Goal: Task Accomplishment & Management: Complete application form

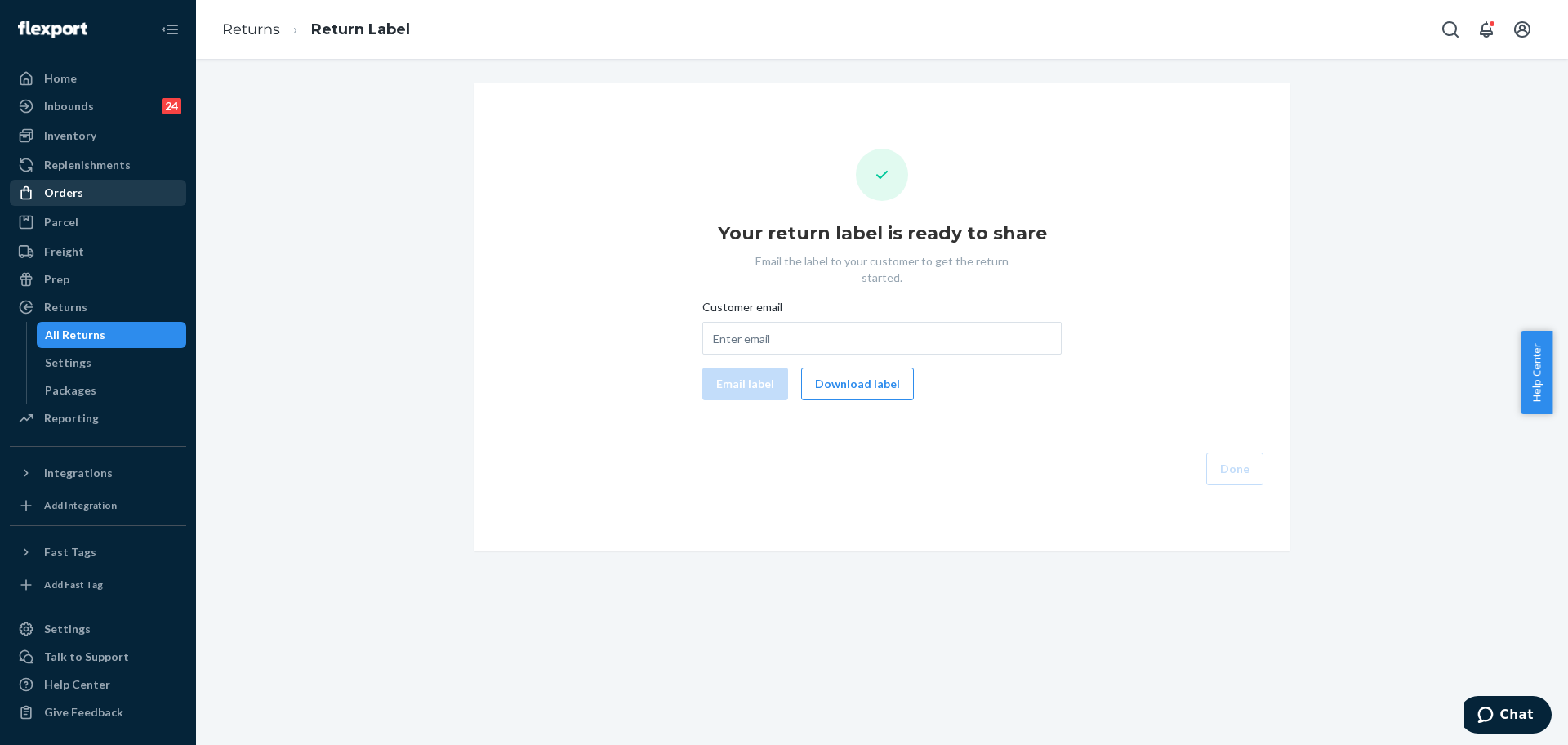
click at [141, 188] on div "Orders" at bounding box center [98, 192] width 173 height 23
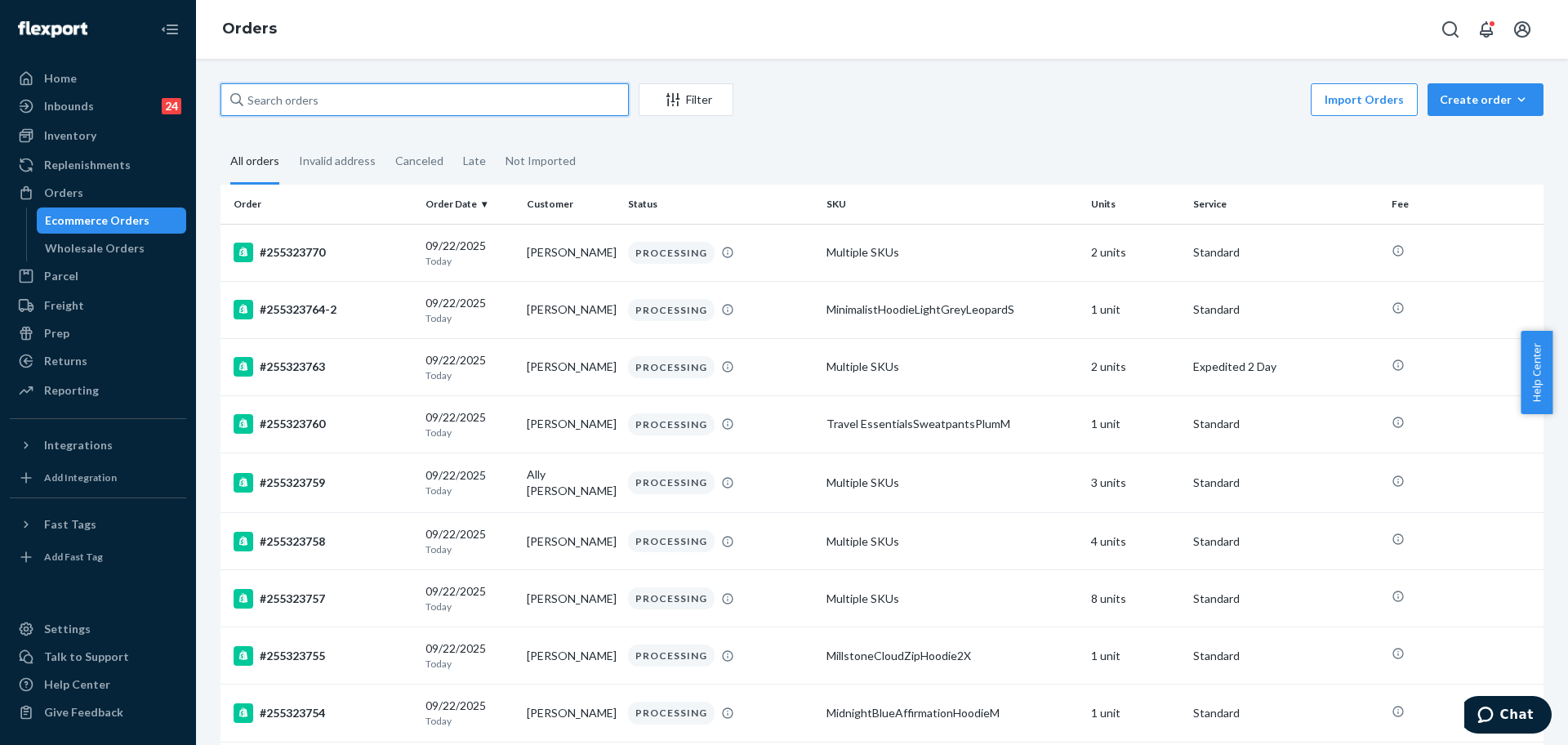
click at [343, 109] on input "text" at bounding box center [425, 100] width 409 height 33
paste input "255146703"
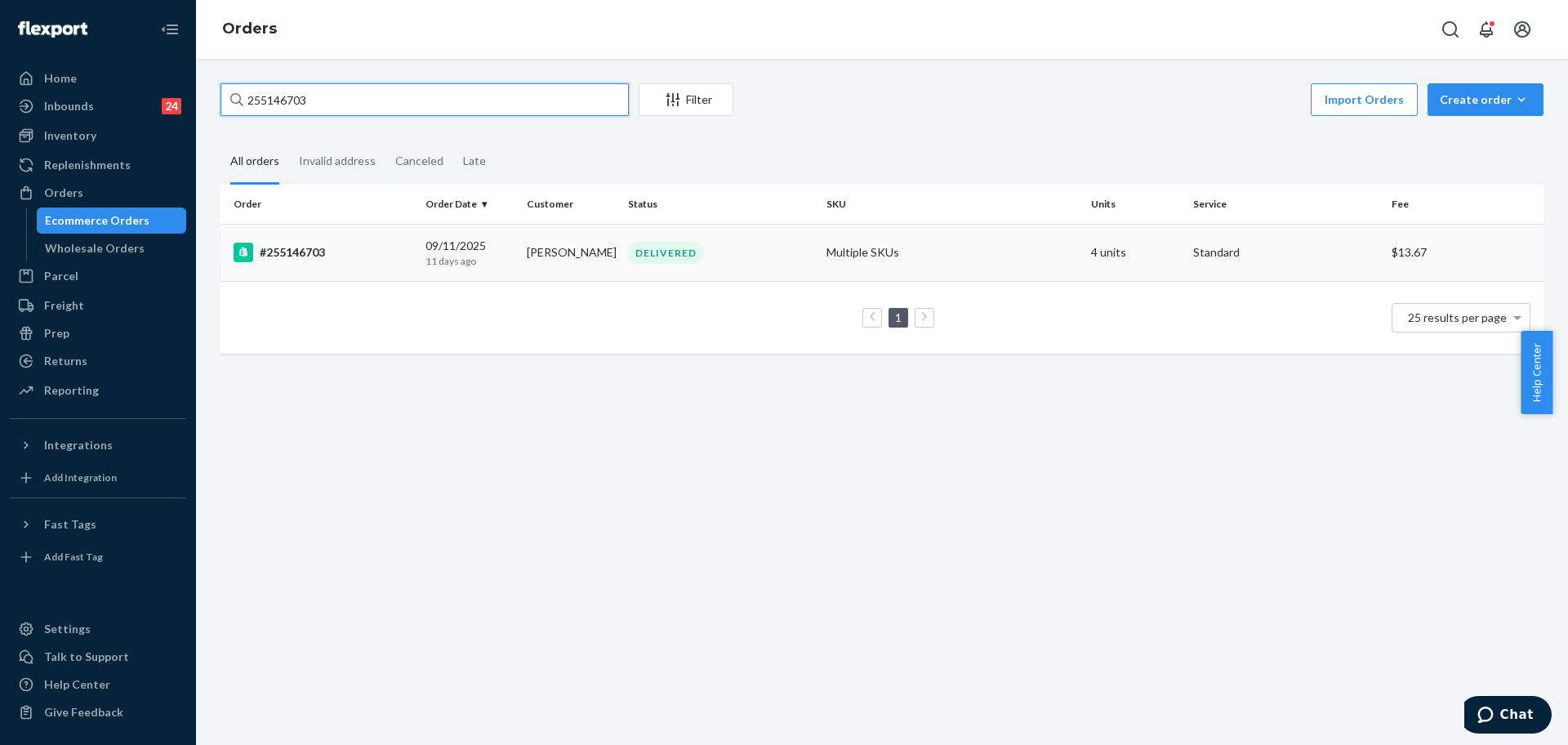
type input "255146703"
click at [400, 254] on div "#255146703" at bounding box center [323, 252] width 179 height 20
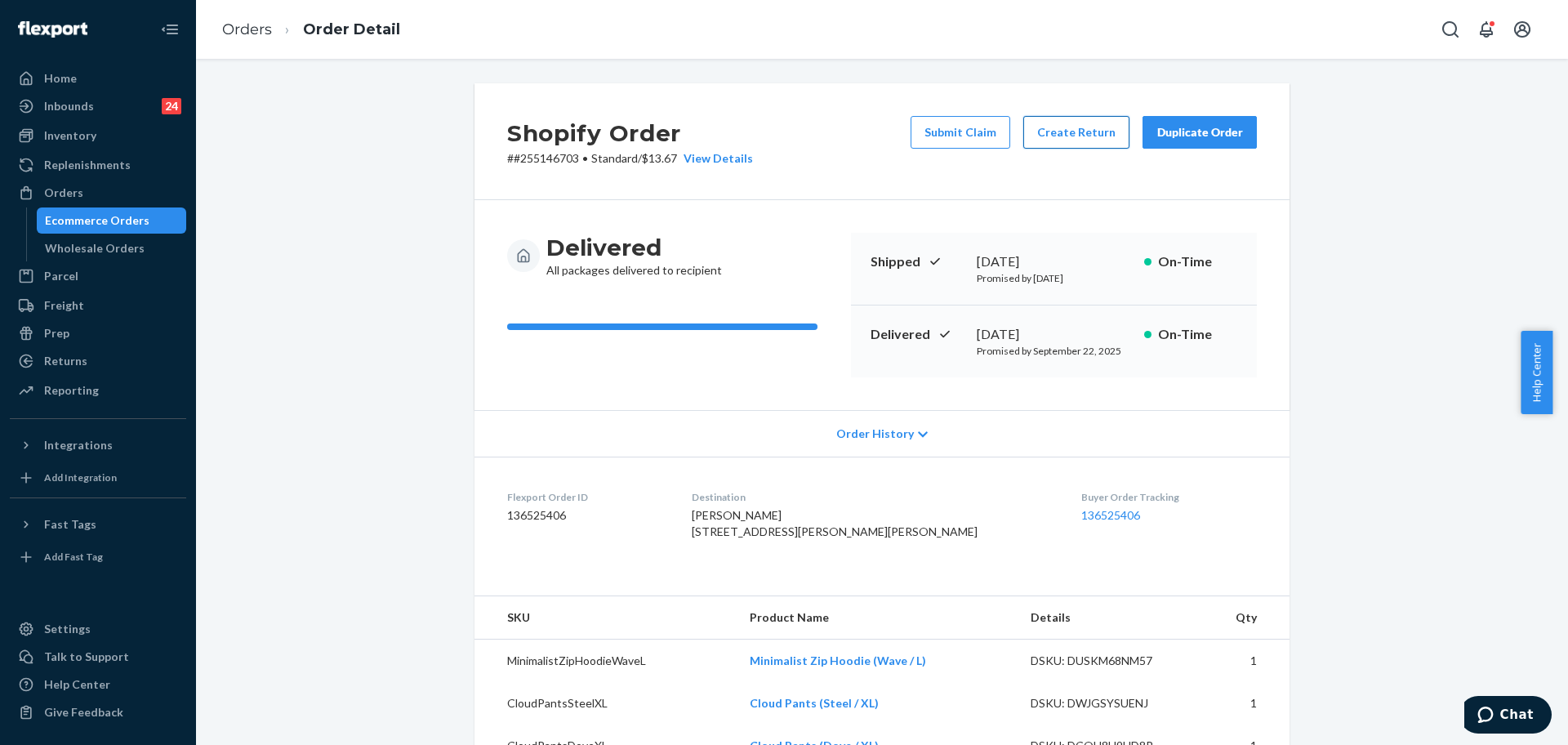
click at [1071, 142] on button "Create Return" at bounding box center [1077, 132] width 106 height 33
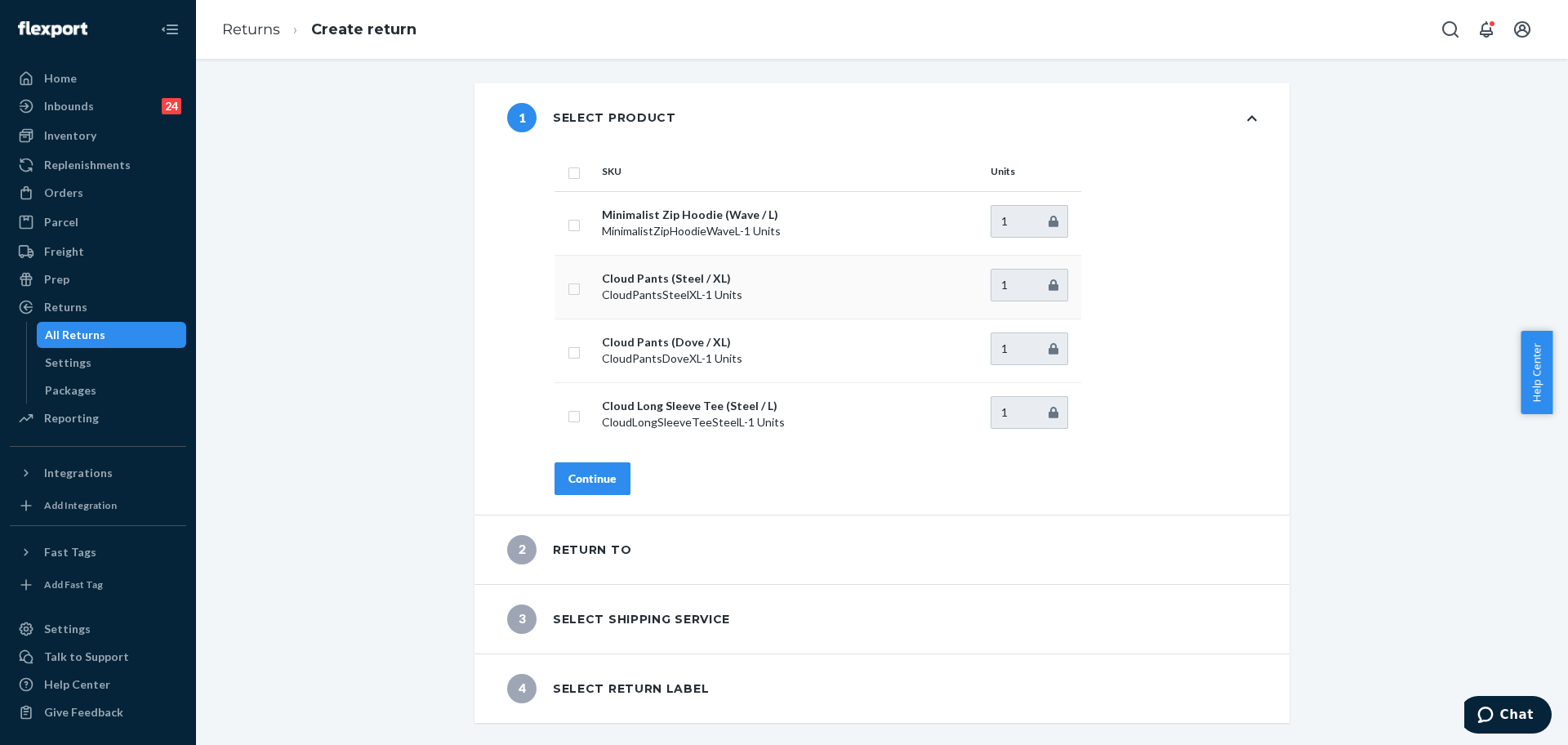
click at [567, 284] on input "checkbox" at bounding box center [573, 287] width 13 height 17
checkbox input "true"
click at [592, 484] on div "Continue" at bounding box center [592, 479] width 48 height 17
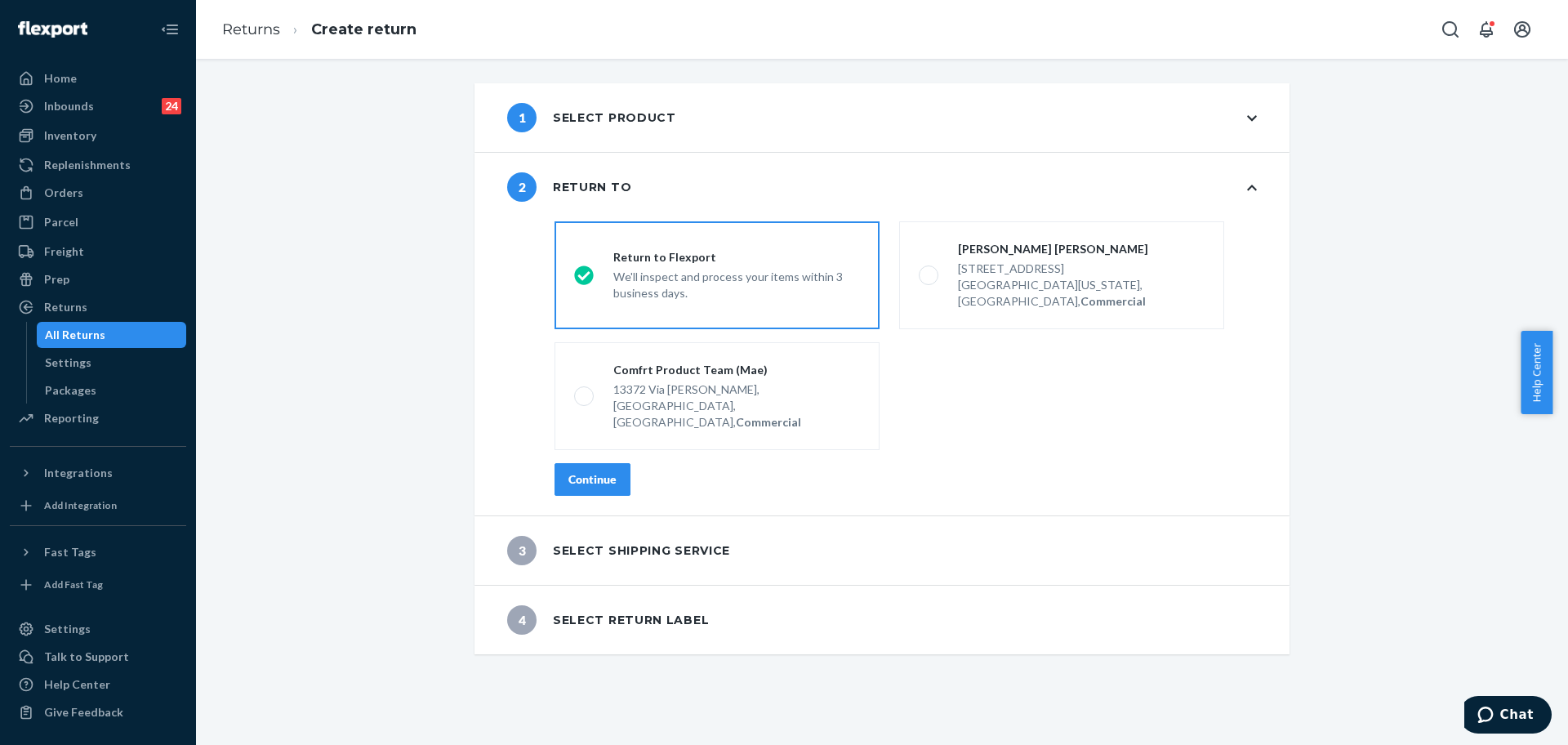
click at [584, 472] on div "Continue" at bounding box center [592, 480] width 48 height 17
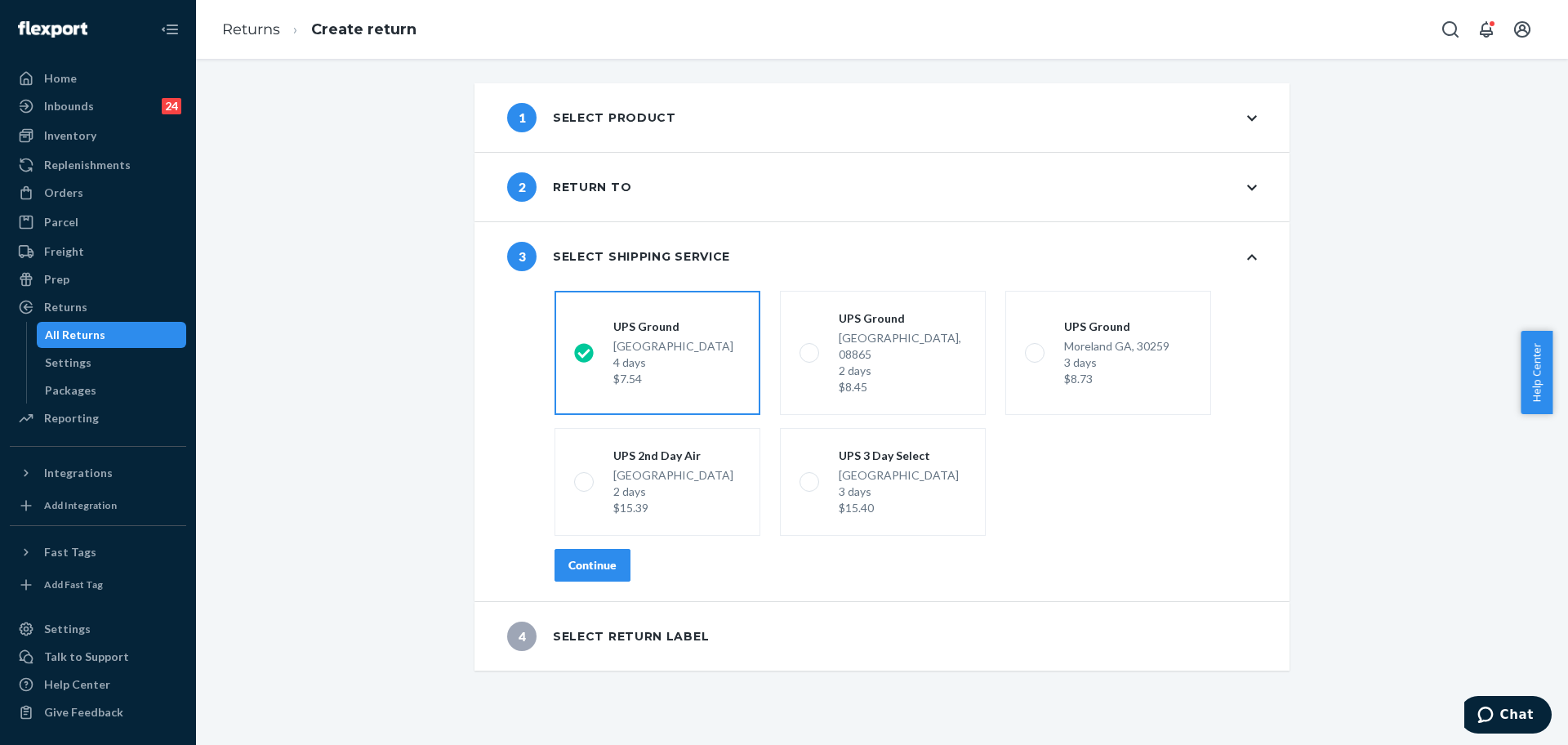
click at [581, 558] on div "Continue" at bounding box center [592, 566] width 48 height 17
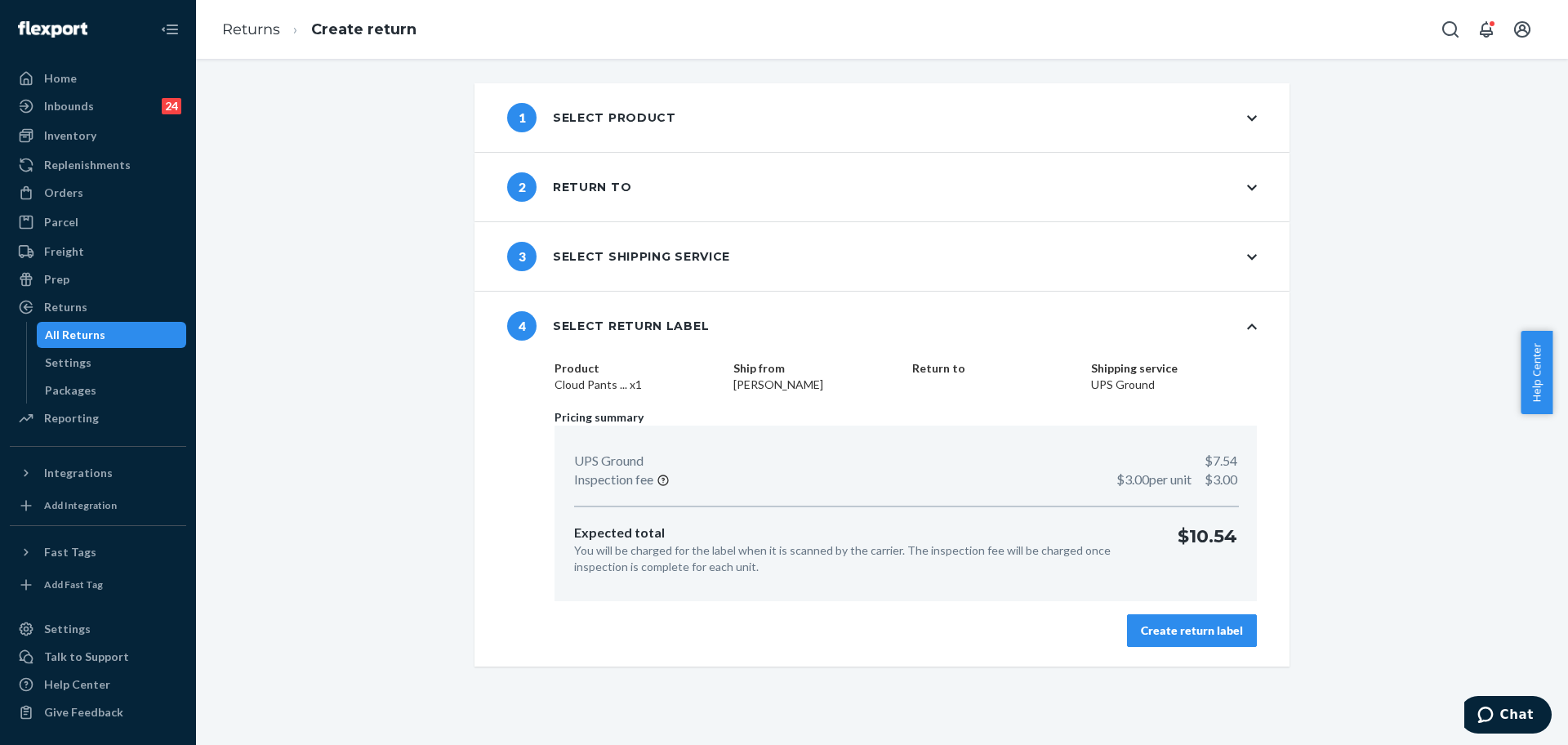
click at [1163, 633] on div "Create return label" at bounding box center [1193, 631] width 102 height 17
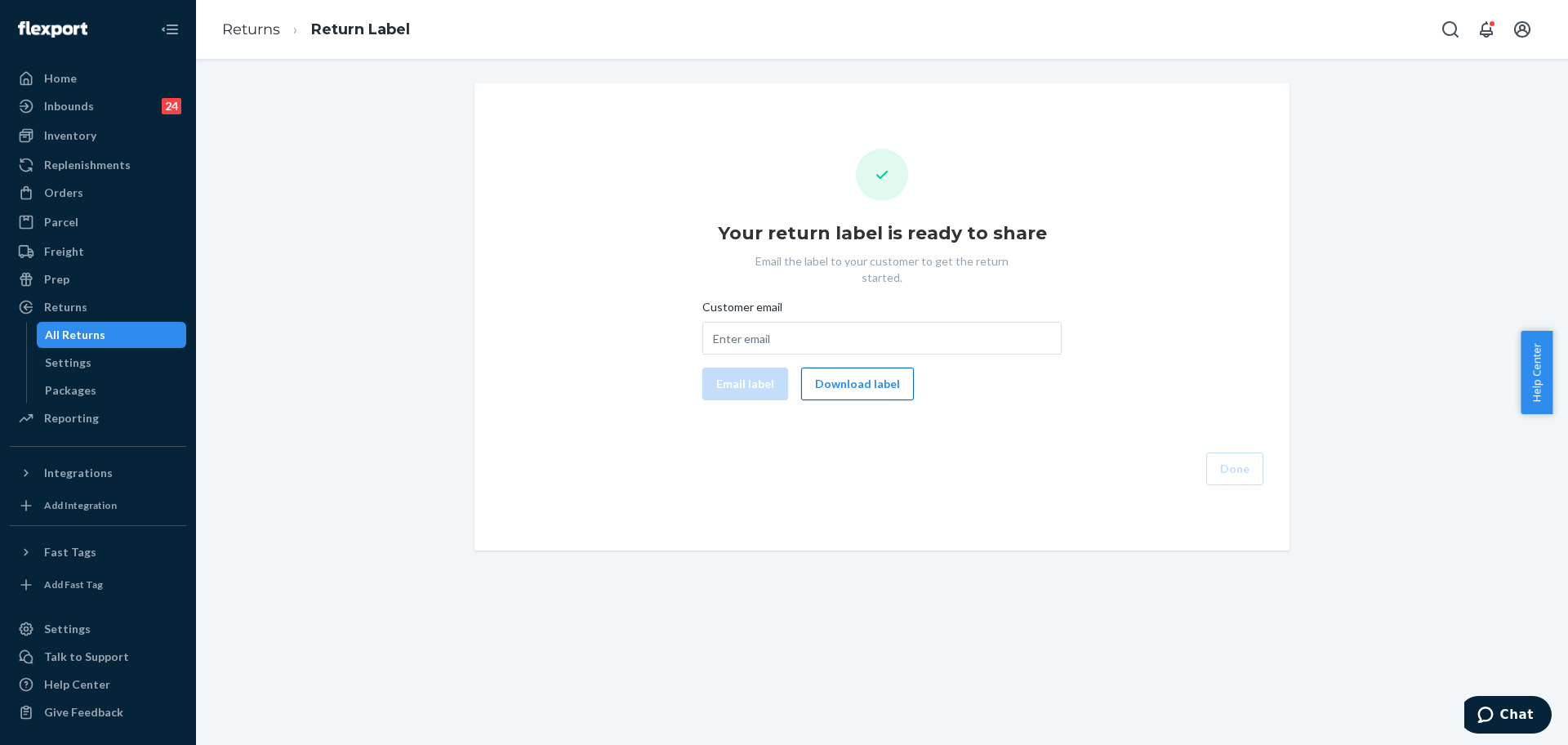
click at [850, 378] on button "Download label" at bounding box center [858, 383] width 112 height 33
click at [74, 201] on div "Orders" at bounding box center [98, 192] width 173 height 23
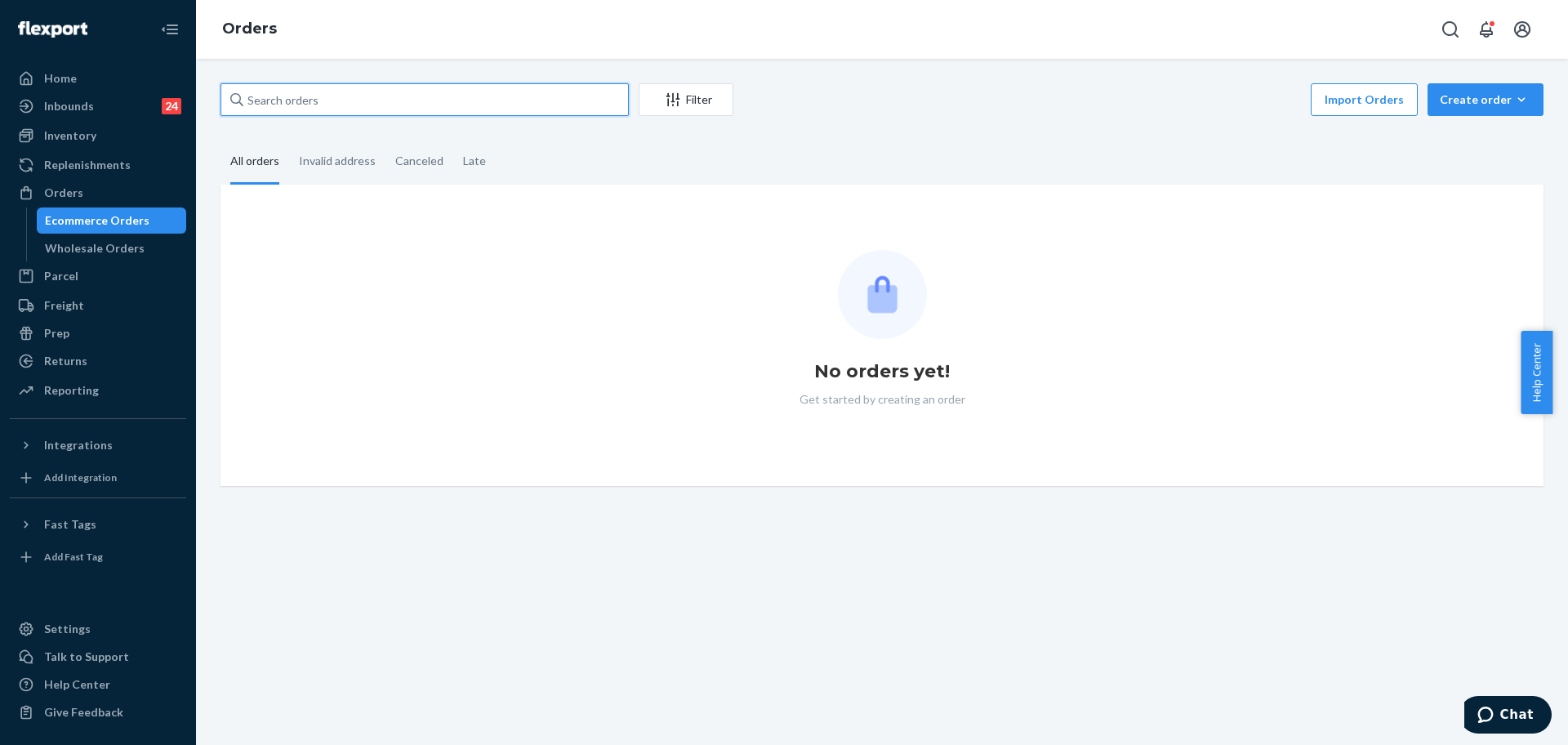
click at [352, 107] on input "text" at bounding box center [425, 100] width 409 height 33
paste input "255237562"
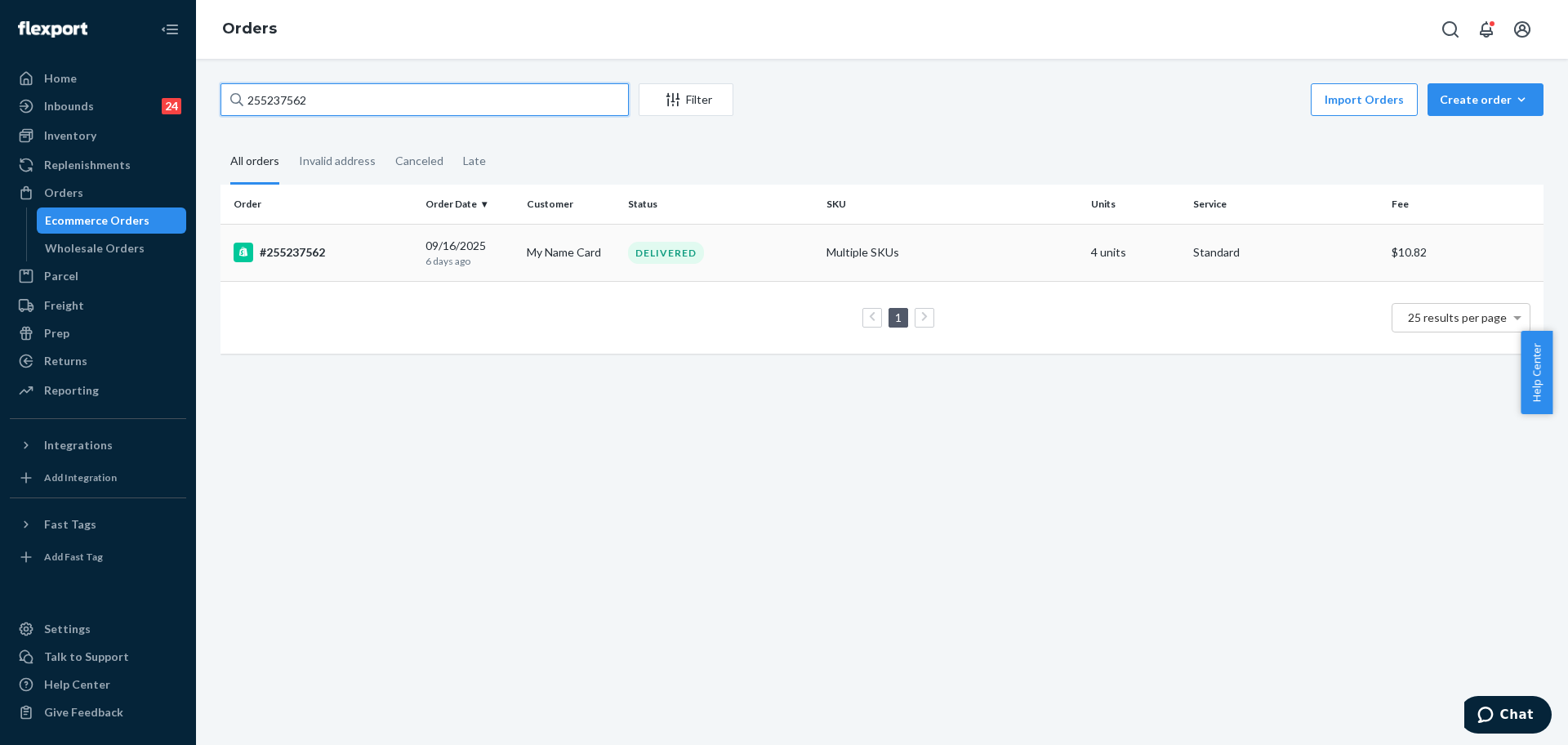
type input "255237562"
click at [399, 262] on td "#255237562" at bounding box center [320, 252] width 199 height 57
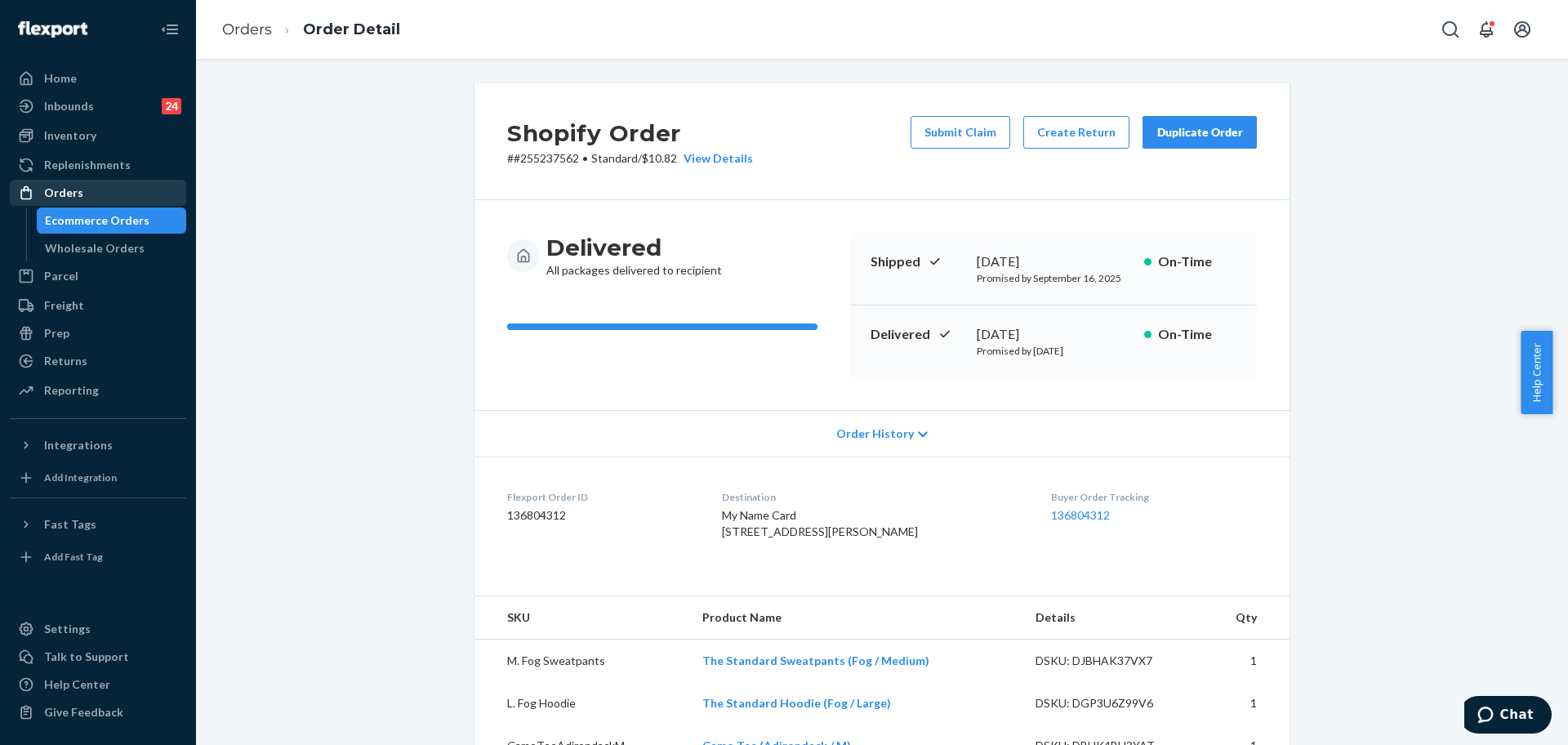
click at [62, 196] on div "Orders" at bounding box center [64, 192] width 39 height 17
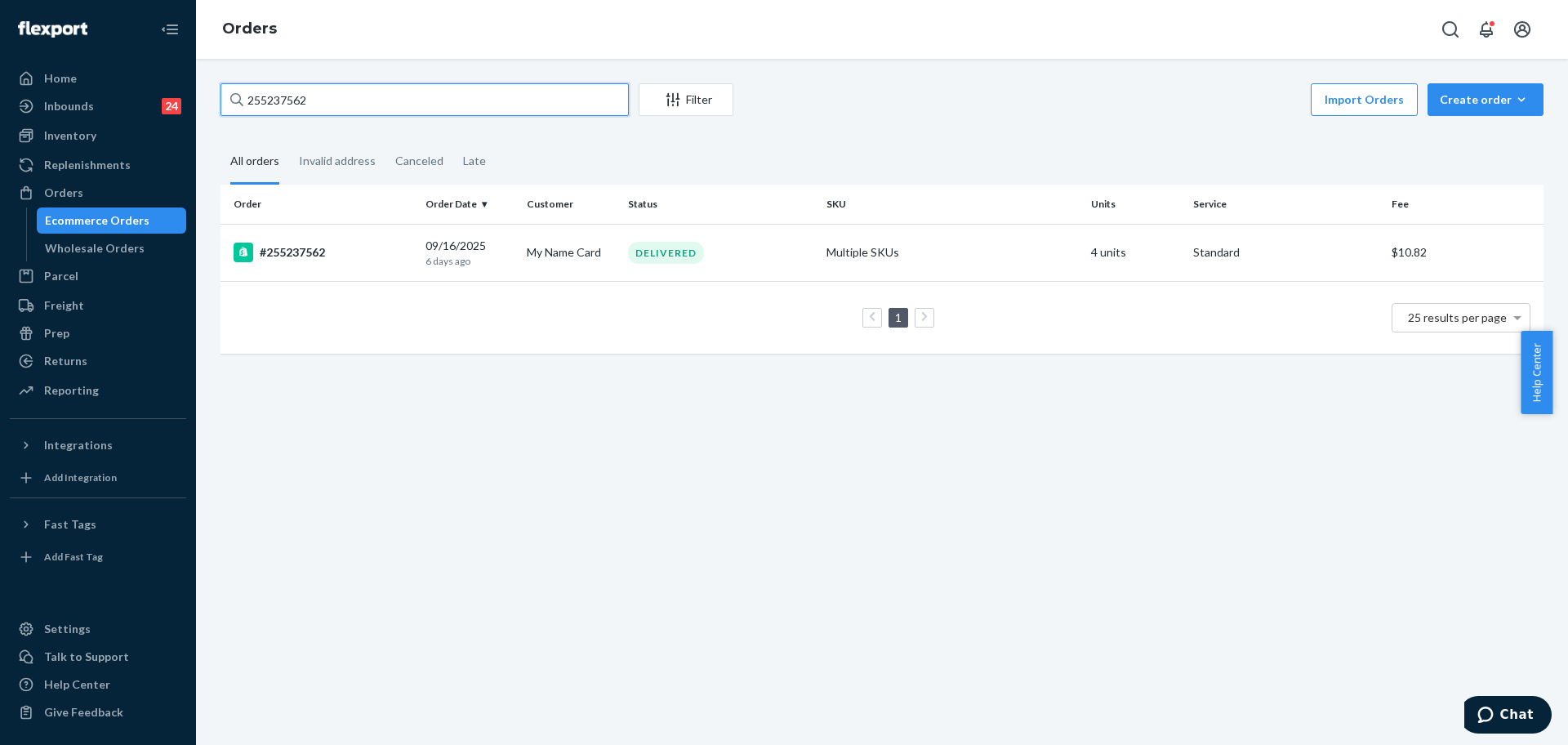
click at [280, 104] on input "255237562" at bounding box center [425, 100] width 409 height 33
paste input "[PERSON_NAME]"
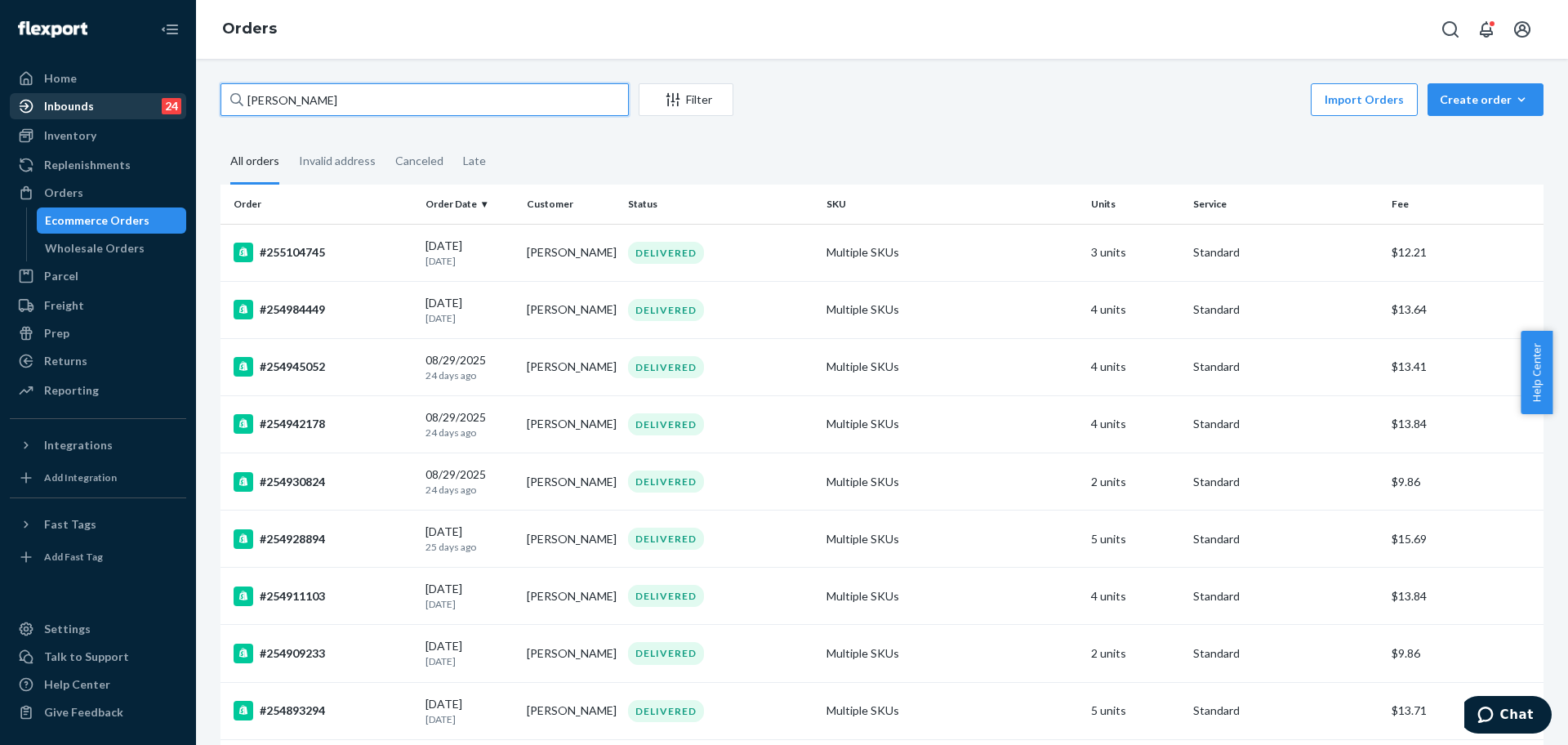
drag, startPoint x: 339, startPoint y: 98, endPoint x: 161, endPoint y: 99, distance: 178.0
click at [161, 99] on div "Home Inbounds 24 Shipping Plans Problems 24 Inventory Products Replenishments O…" at bounding box center [784, 372] width 1568 height 745
paste input "255237562"
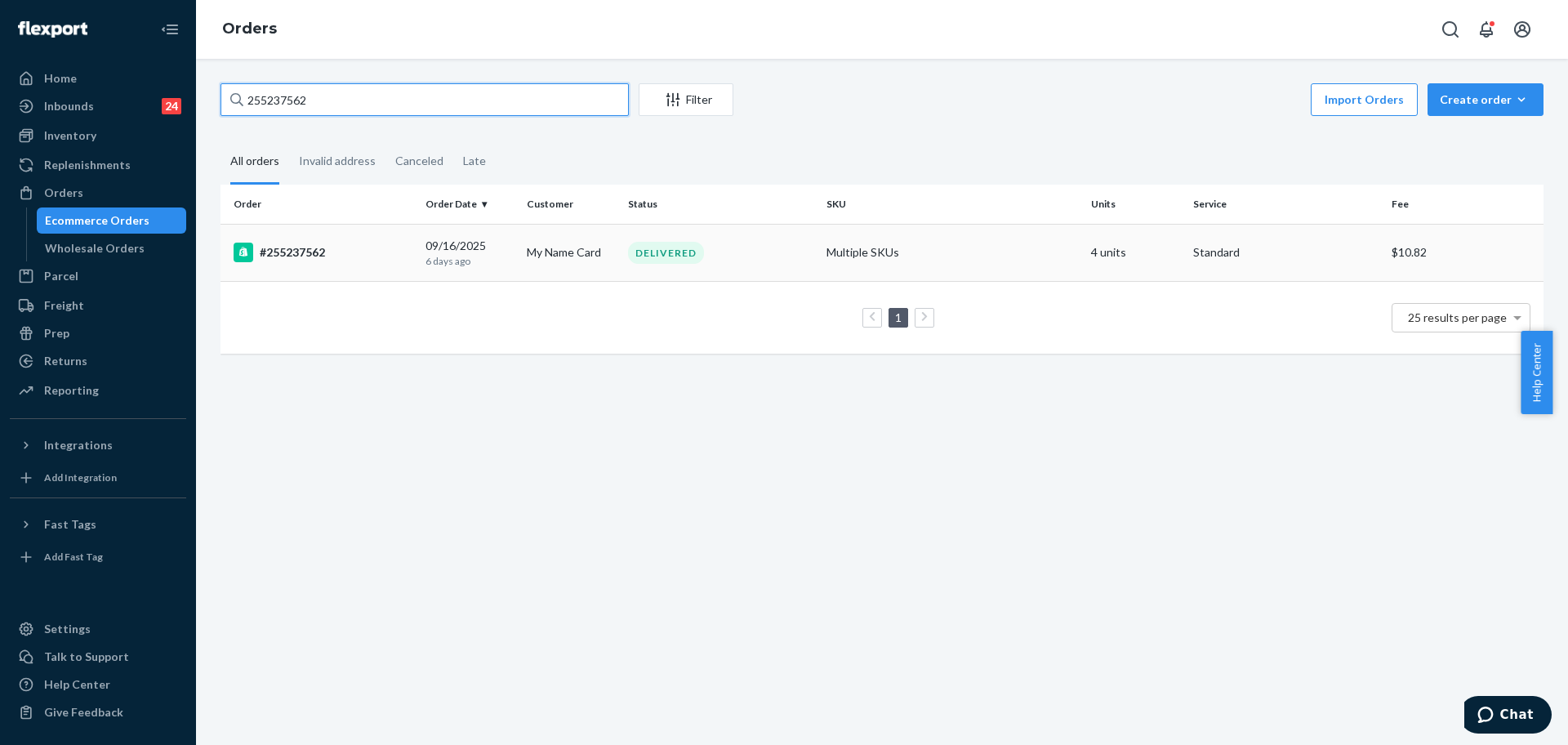
type input "255237562"
click at [413, 251] on td "#255237562" at bounding box center [320, 252] width 199 height 57
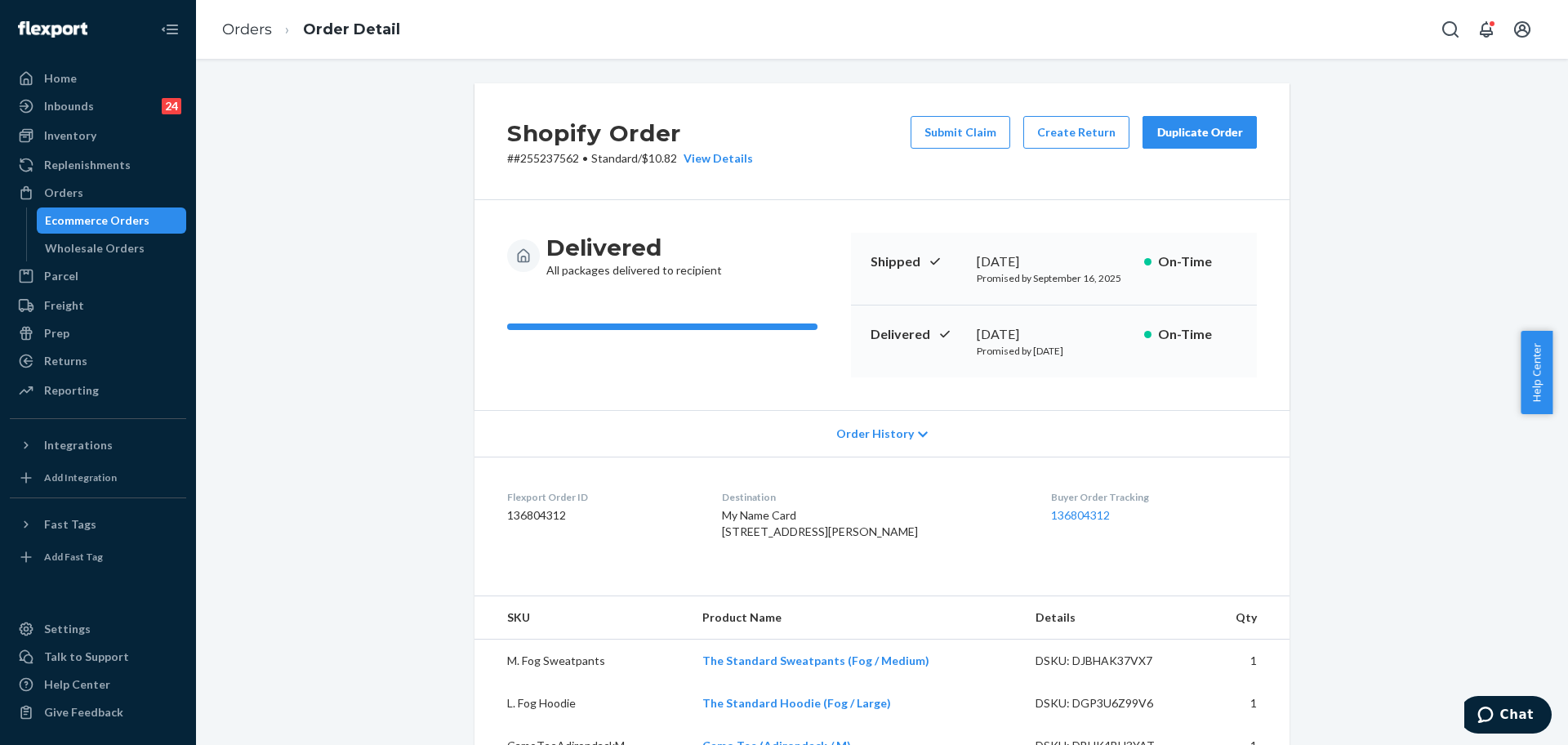
click at [1185, 143] on button "Duplicate Order" at bounding box center [1200, 132] width 114 height 33
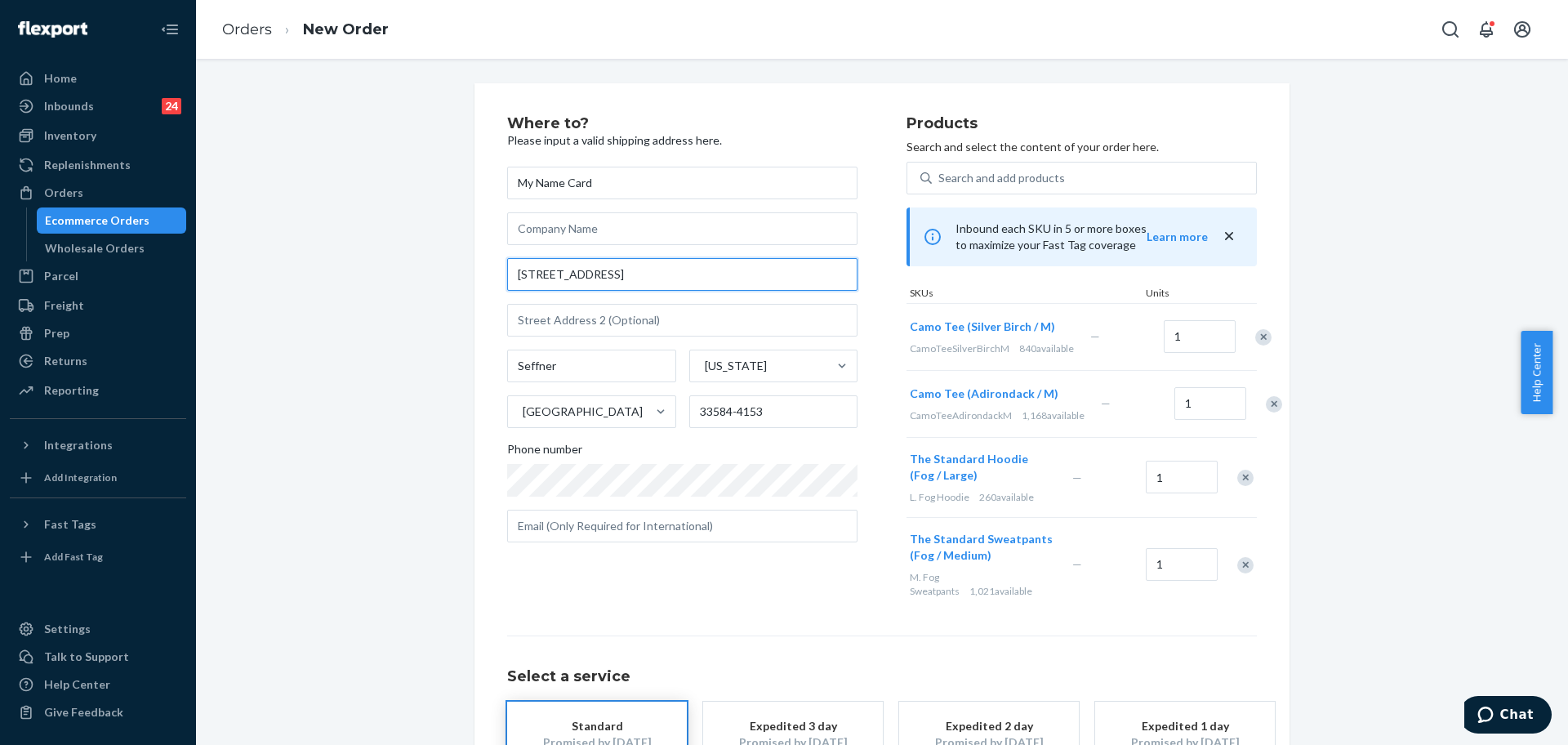
drag, startPoint x: 644, startPoint y: 287, endPoint x: 468, endPoint y: 280, distance: 176.1
click at [475, 280] on div "Where to? Please input a valid shipping address here. My Name Card [STREET_ADDR…" at bounding box center [882, 483] width 816 height 798
paste input "[STREET_ADDRESS][PERSON_NAME]"
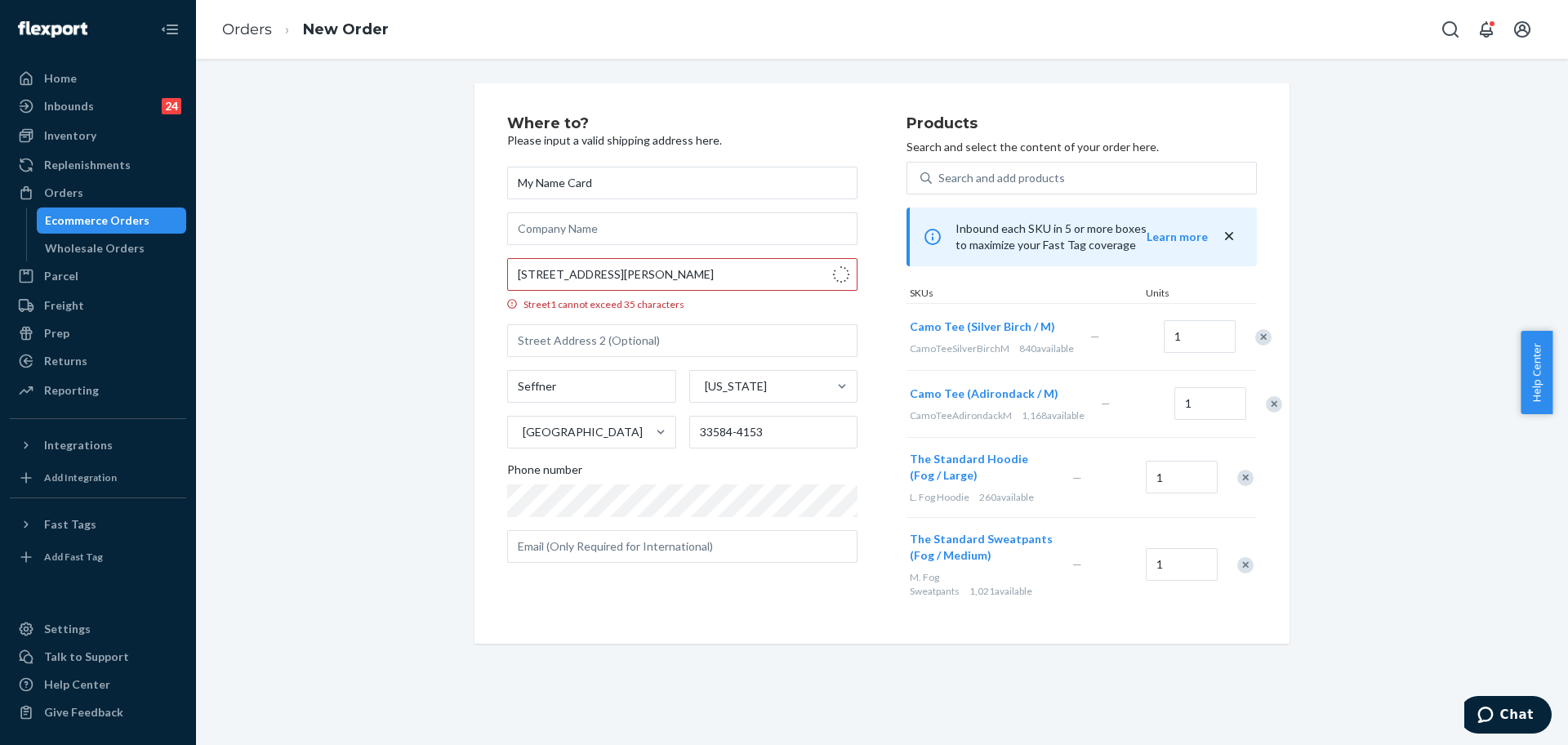
type input "[STREET_ADDRESS][PERSON_NAME]"
type input "303"
type input "Clearwater"
type input "33763"
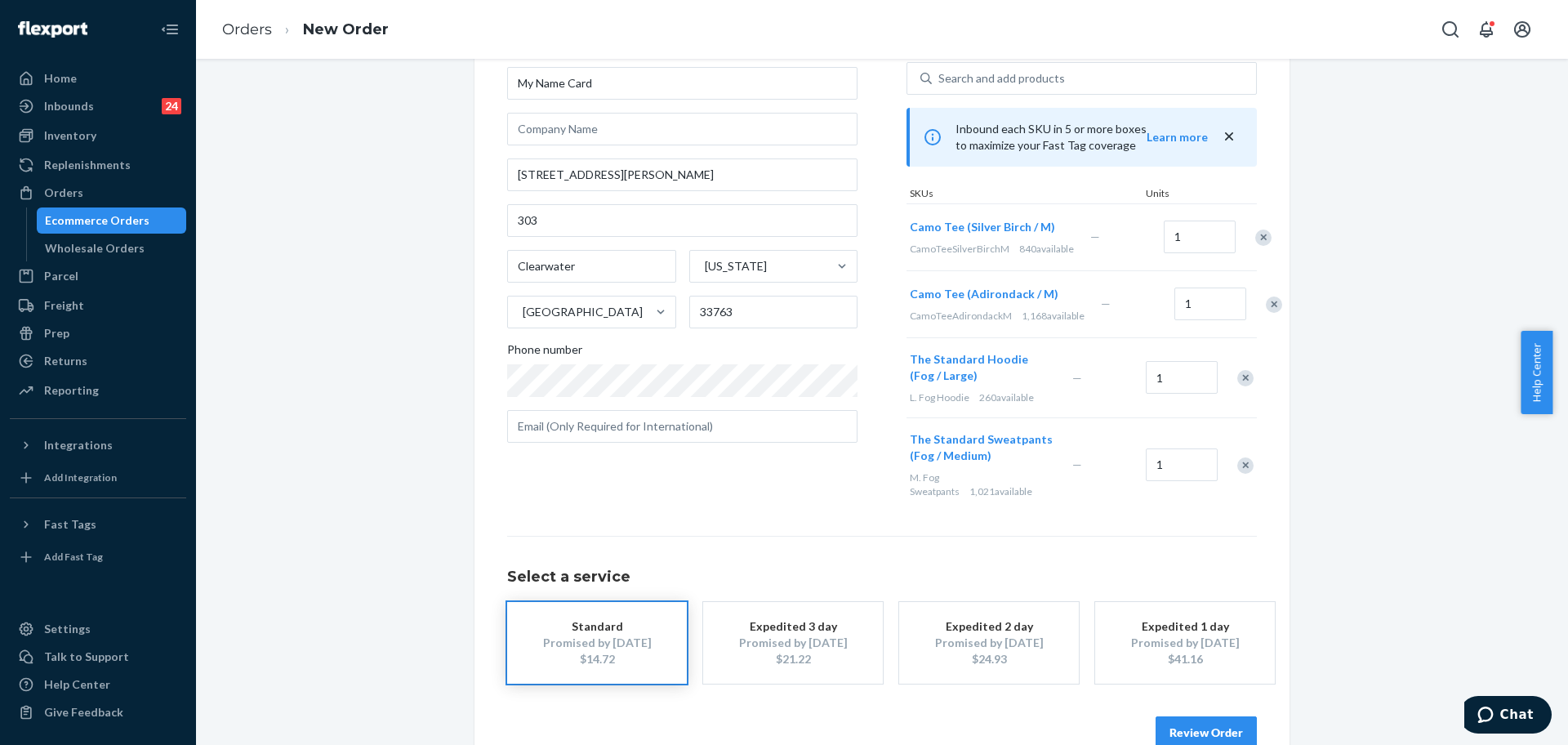
scroll to position [159, 0]
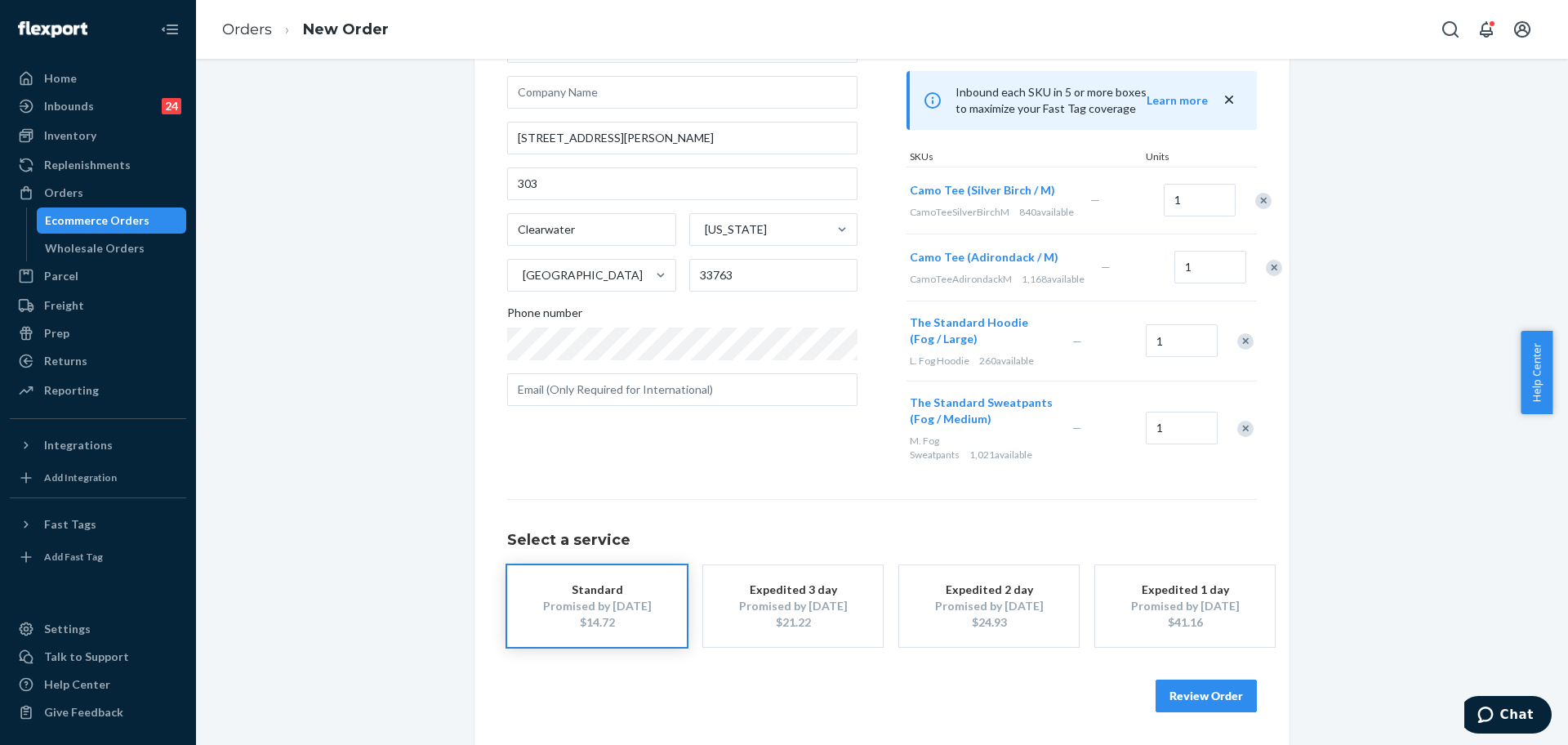
click at [1195, 702] on button "Review Order" at bounding box center [1207, 696] width 101 height 33
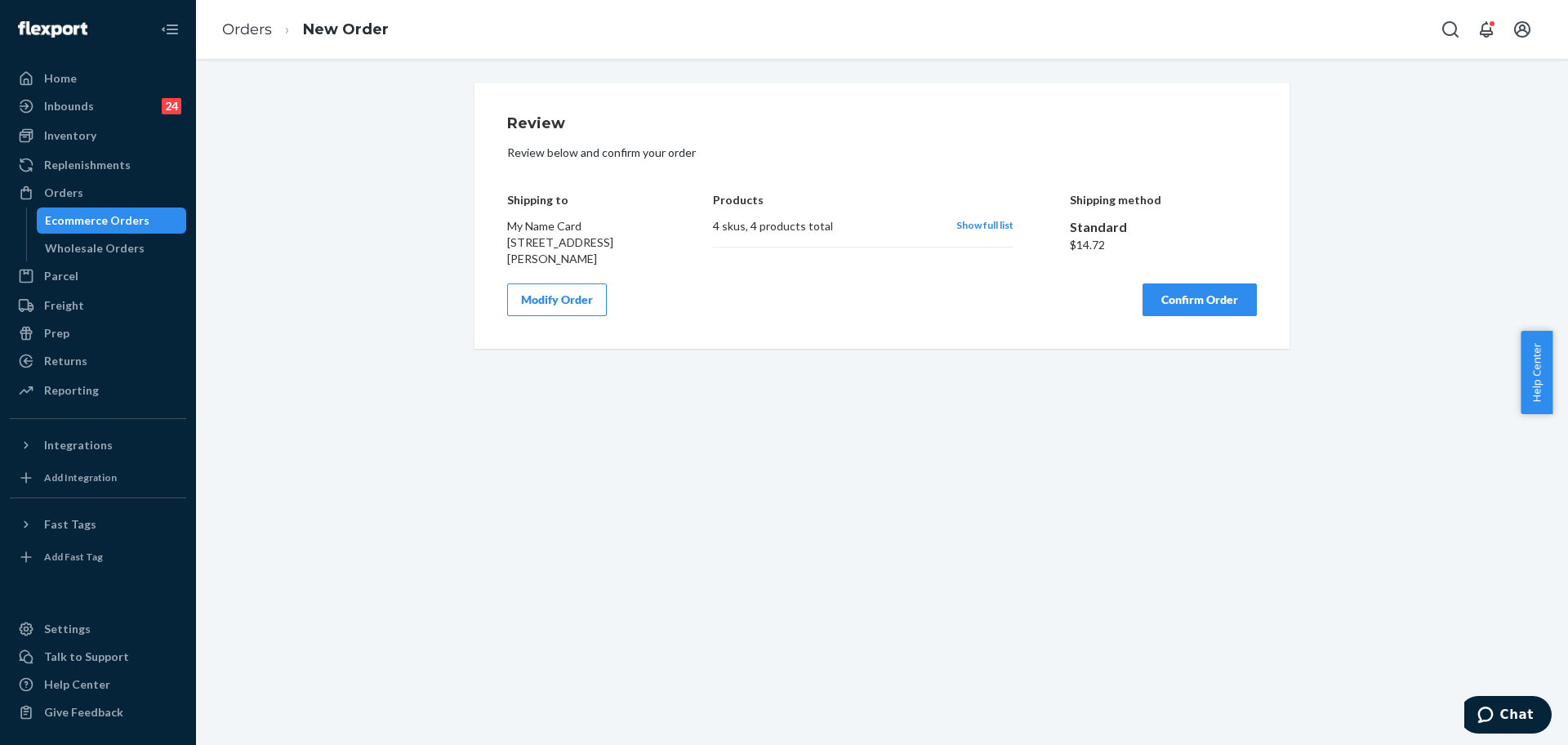
click at [1181, 316] on button "Confirm Order" at bounding box center [1200, 300] width 114 height 33
